Goal: Task Accomplishment & Management: Use online tool/utility

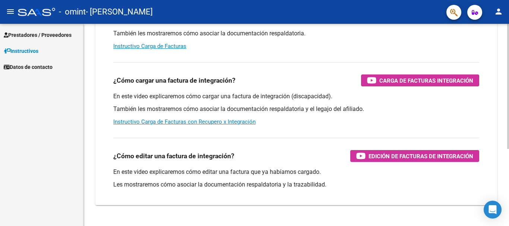
scroll to position [124, 0]
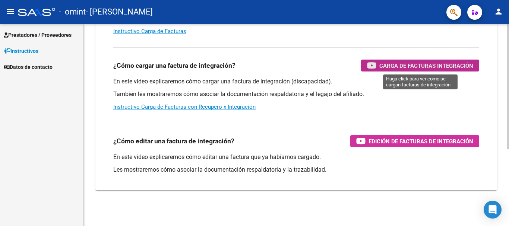
click at [400, 63] on span "Carga de Facturas Integración" at bounding box center [426, 65] width 94 height 9
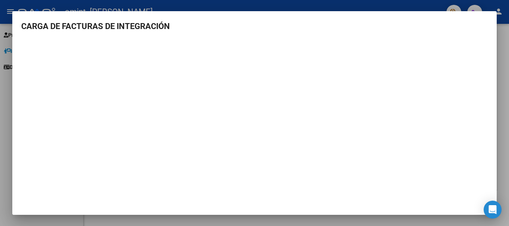
click at [500, 26] on div at bounding box center [254, 113] width 509 height 226
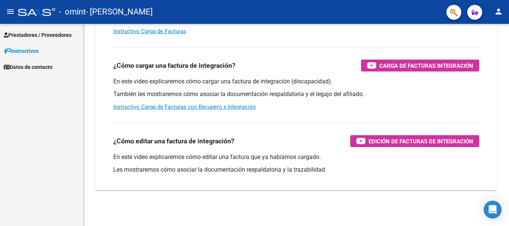
click at [22, 35] on span "Prestadores / Proveedores" at bounding box center [38, 35] width 68 height 8
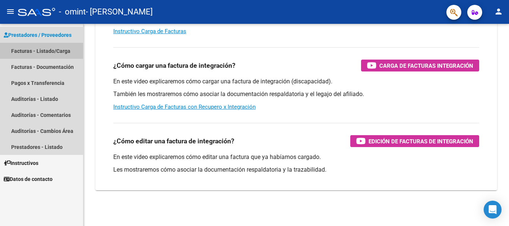
click at [34, 55] on link "Facturas - Listado/Carga" at bounding box center [41, 51] width 83 height 16
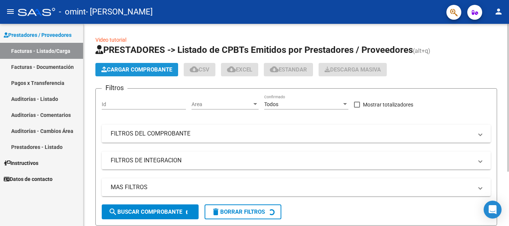
click at [136, 66] on button "Cargar Comprobante" at bounding box center [136, 69] width 83 height 13
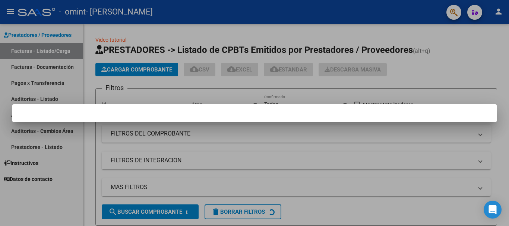
click at [215, 85] on div at bounding box center [254, 113] width 509 height 226
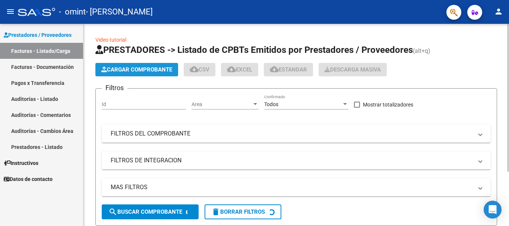
click at [123, 69] on span "Cargar Comprobante" at bounding box center [136, 69] width 71 height 7
